Goal: Transaction & Acquisition: Book appointment/travel/reservation

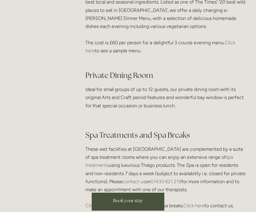
scroll to position [923, 0]
click at [123, 204] on span "Book your stay" at bounding box center [128, 201] width 30 height 6
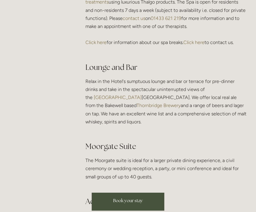
scroll to position [1087, 0]
click at [125, 204] on span "Book your stay" at bounding box center [128, 201] width 30 height 6
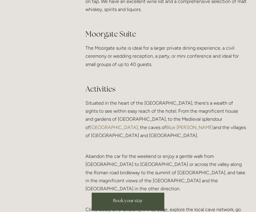
scroll to position [1201, 0]
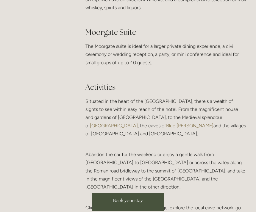
click at [123, 211] on link "Book your stay" at bounding box center [128, 202] width 73 height 18
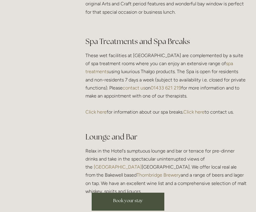
scroll to position [1017, 0]
click at [122, 199] on span "Book your stay" at bounding box center [128, 201] width 30 height 6
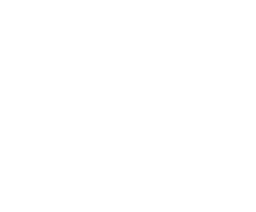
click at [0, 0] on html "Rooms Rooms Your Stay Book a stay Offers Spa Spa About" at bounding box center [0, 0] width 0 height 0
